Goal: Task Accomplishment & Management: Manage account settings

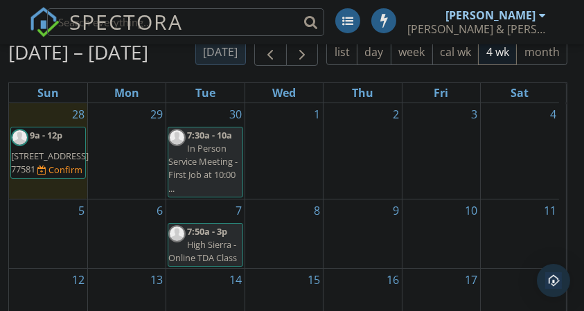
click at [45, 155] on span "9a - 12p 2431 San Antonio St, Pearland 77581 Confirm" at bounding box center [50, 153] width 78 height 49
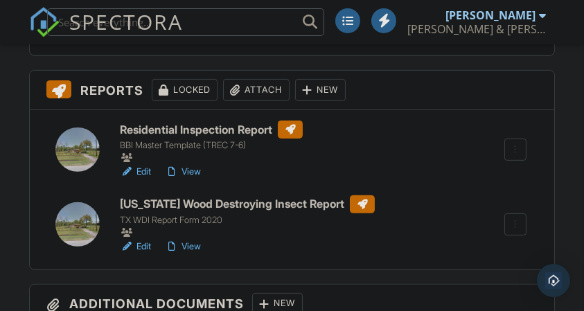
scroll to position [508, 0]
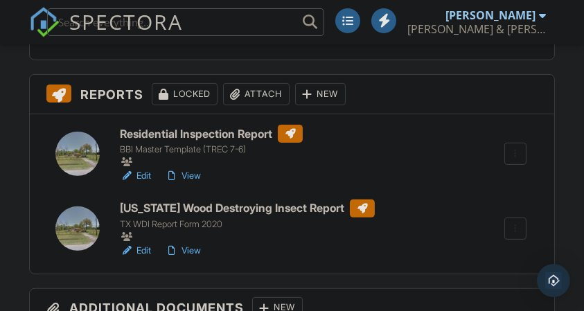
click at [194, 130] on h6 "Residential Inspection Report" at bounding box center [211, 134] width 183 height 18
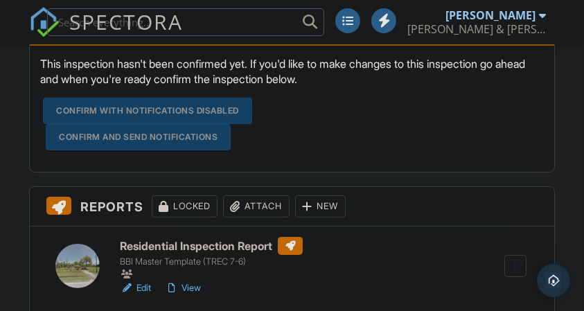
scroll to position [508, 0]
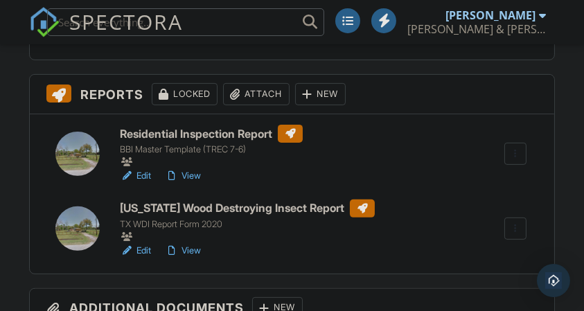
click at [186, 178] on link "View" at bounding box center [183, 176] width 36 height 14
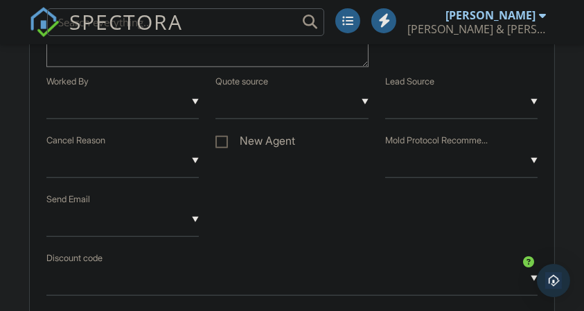
scroll to position [1358, 0]
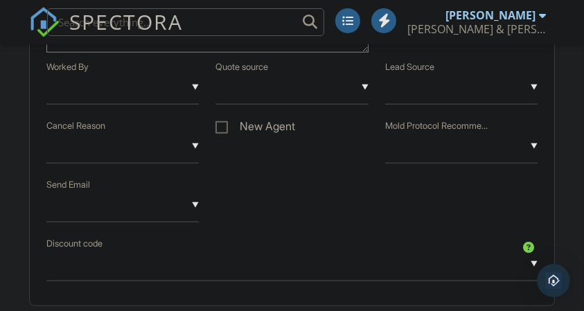
click at [195, 161] on input "text" at bounding box center [122, 147] width 152 height 34
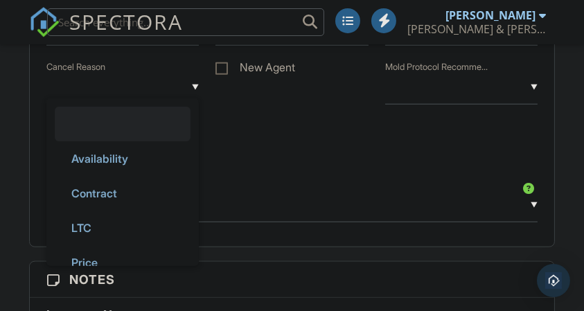
scroll to position [1404, 0]
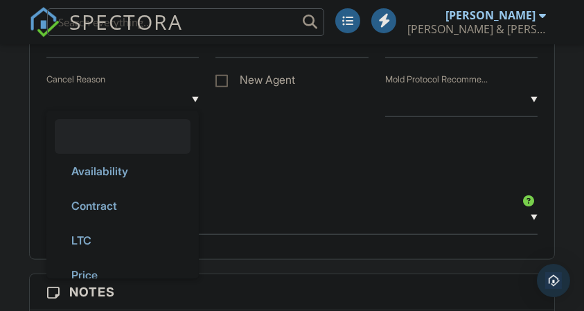
click at [193, 112] on input "text" at bounding box center [122, 100] width 152 height 34
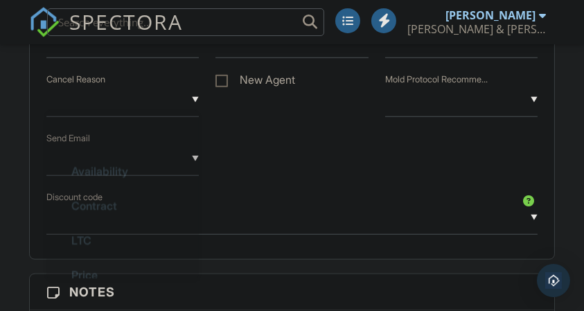
click at [221, 127] on div "▼ Availability Contract LTC Price Service Duplicate No Response Not Needed Spam…" at bounding box center [292, 101] width 508 height 59
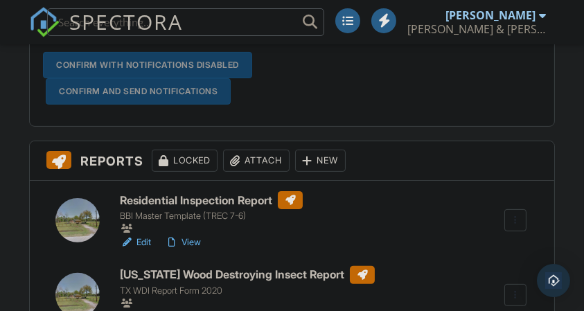
scroll to position [480, 0]
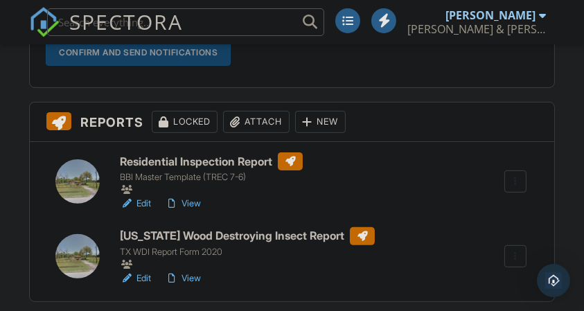
click at [199, 201] on link "View" at bounding box center [183, 204] width 36 height 14
